Goal: Task Accomplishment & Management: Manage account settings

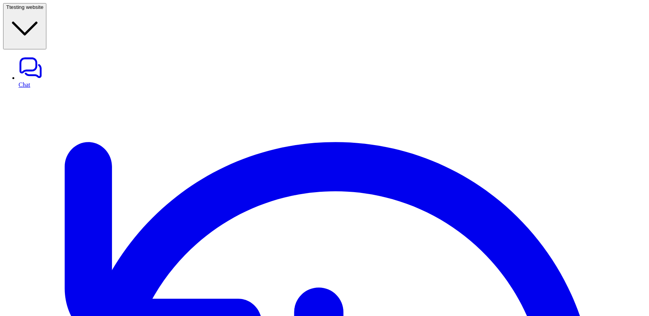
scroll to position [17, 0]
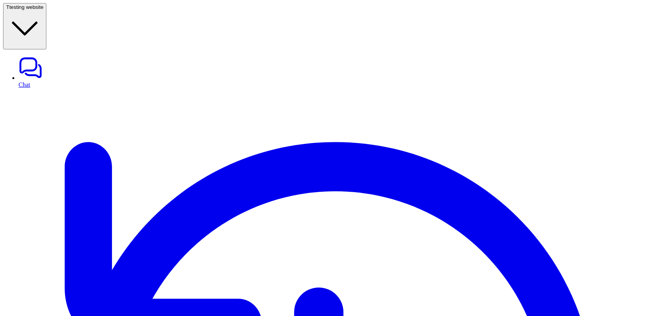
scroll to position [41, 2]
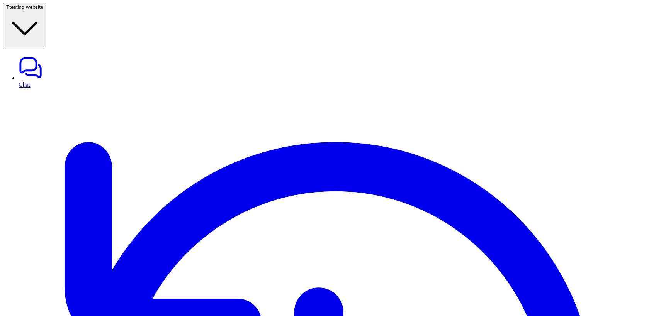
drag, startPoint x: 258, startPoint y: 134, endPoint x: 343, endPoint y: 134, distance: 85.3
drag, startPoint x: 261, startPoint y: 132, endPoint x: 383, endPoint y: 133, distance: 122.8
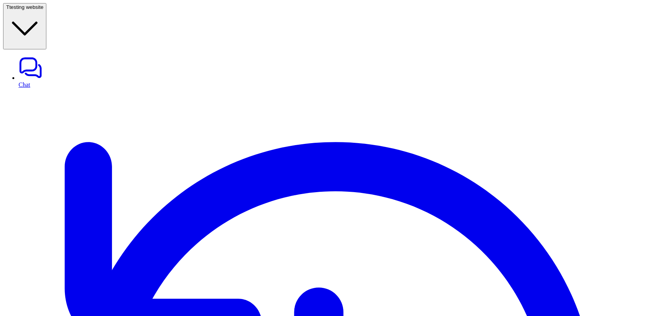
copy p "zendesk_tag_ticket"
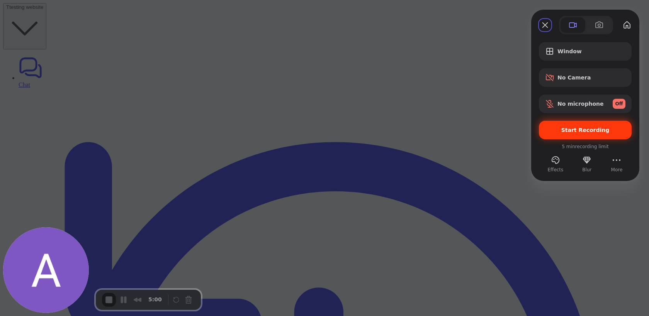
click at [566, 130] on span "Start Recording" at bounding box center [585, 130] width 48 height 6
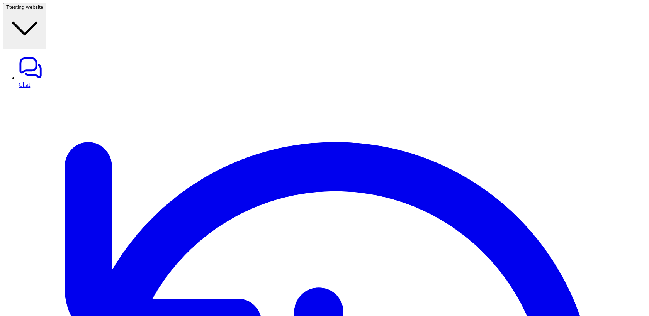
click at [43, 10] on span "testing website" at bounding box center [26, 7] width 34 height 6
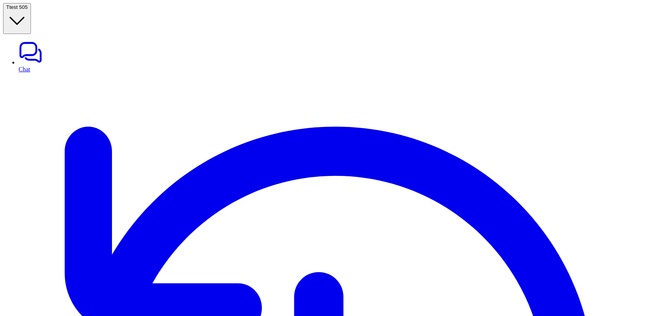
type textarea "***"
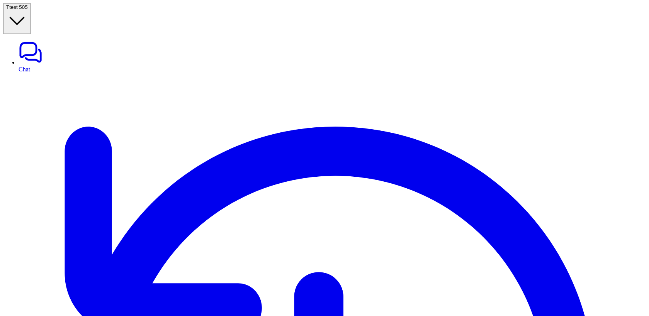
click at [31, 12] on button "T test 505" at bounding box center [17, 18] width 28 height 31
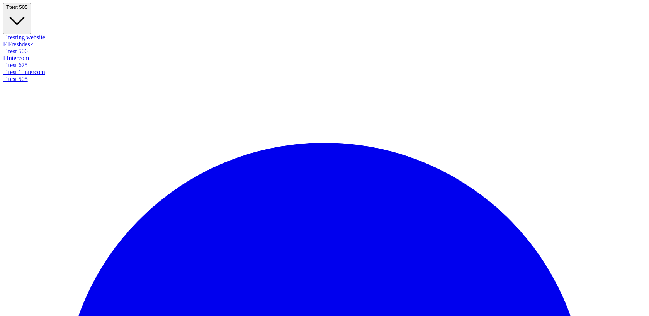
click at [32, 34] on div "T testing website" at bounding box center [324, 37] width 642 height 7
